Goal: Task Accomplishment & Management: Use online tool/utility

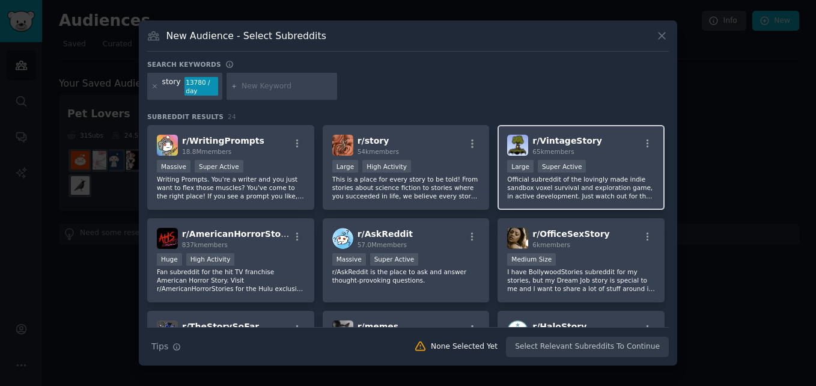
click at [561, 198] on p "Official subreddit of the lovingly made indie sandbox voxel survival and explor…" at bounding box center [581, 187] width 148 height 25
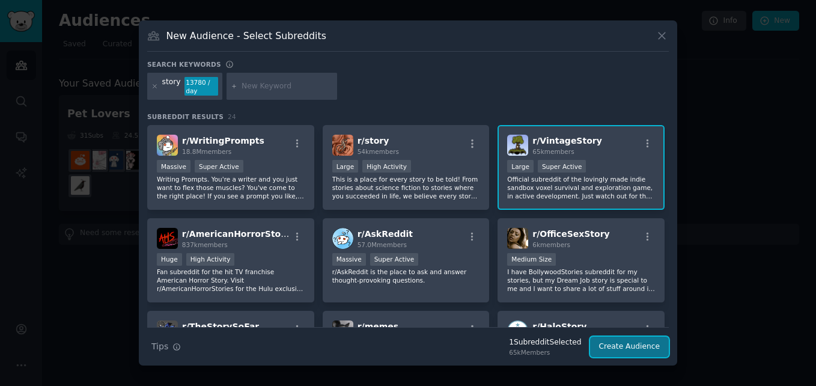
click at [623, 354] on button "Create Audience" at bounding box center [629, 346] width 79 height 20
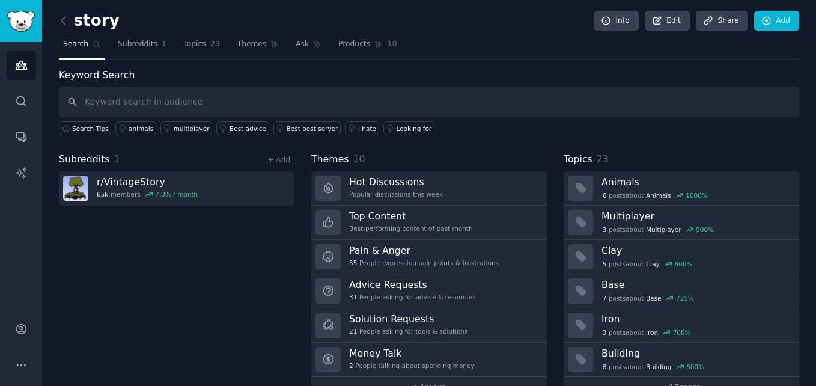
drag, startPoint x: 574, startPoint y: 193, endPoint x: 503, endPoint y: 160, distance: 77.9
click at [503, 160] on div "Themes 10" at bounding box center [428, 159] width 235 height 15
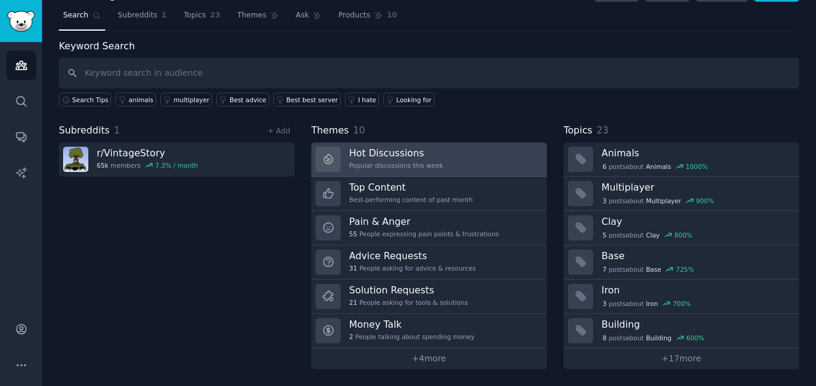
scroll to position [28, 0]
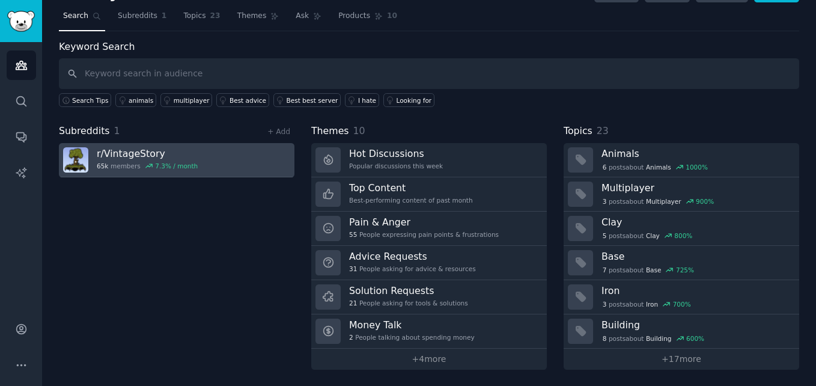
click at [143, 154] on h3 "r/ VintageStory" at bounding box center [147, 153] width 101 height 13
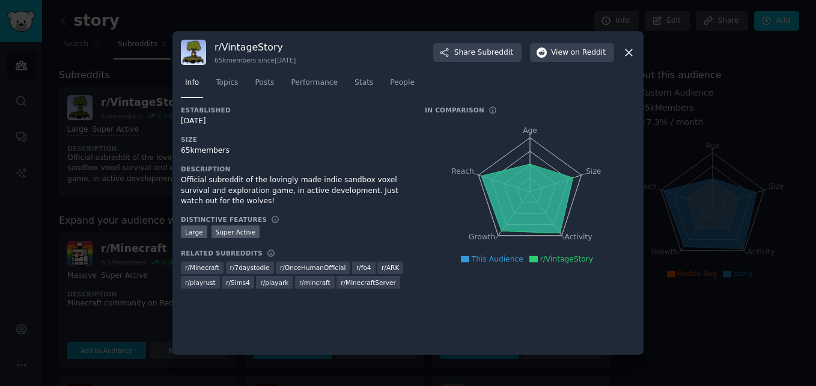
click at [247, 46] on h3 "r/ VintageStory" at bounding box center [254, 47] width 81 height 13
copy h3 "r/ VintageStory"
click at [625, 49] on icon at bounding box center [628, 52] width 7 height 7
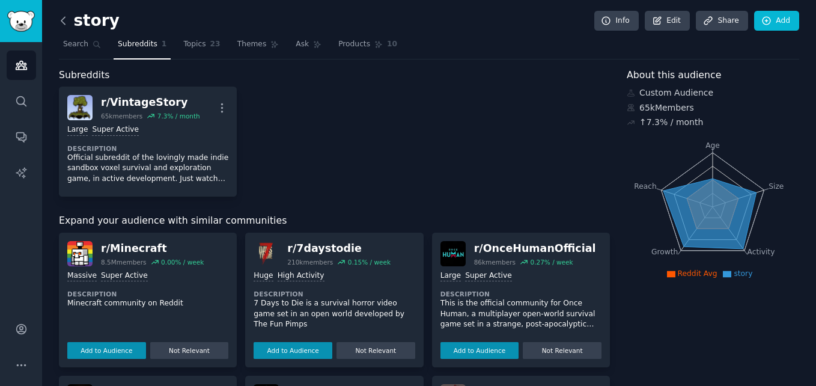
click at [63, 19] on icon at bounding box center [63, 20] width 4 height 7
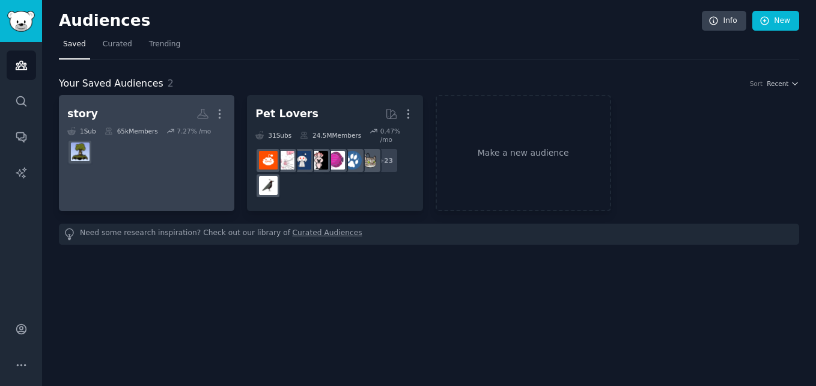
click at [181, 174] on link "story More 1 Sub 65k Members 7.27 % /mo" at bounding box center [146, 153] width 175 height 116
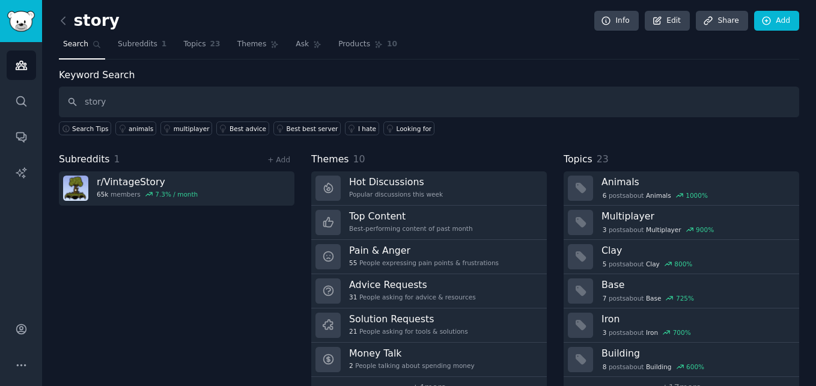
type input "story"
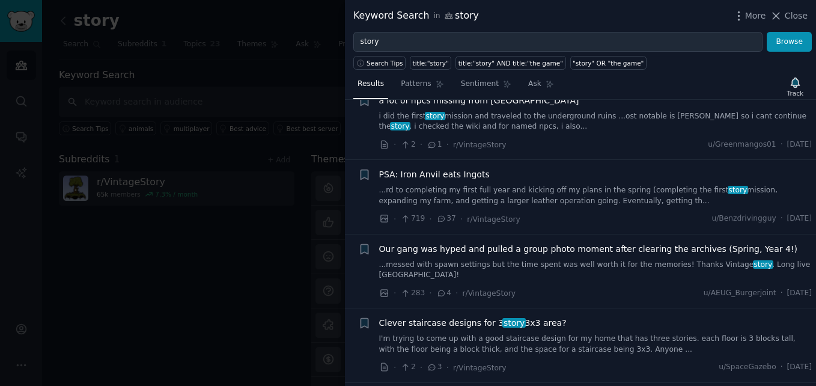
scroll to position [836, 0]
